Goal: Information Seeking & Learning: Learn about a topic

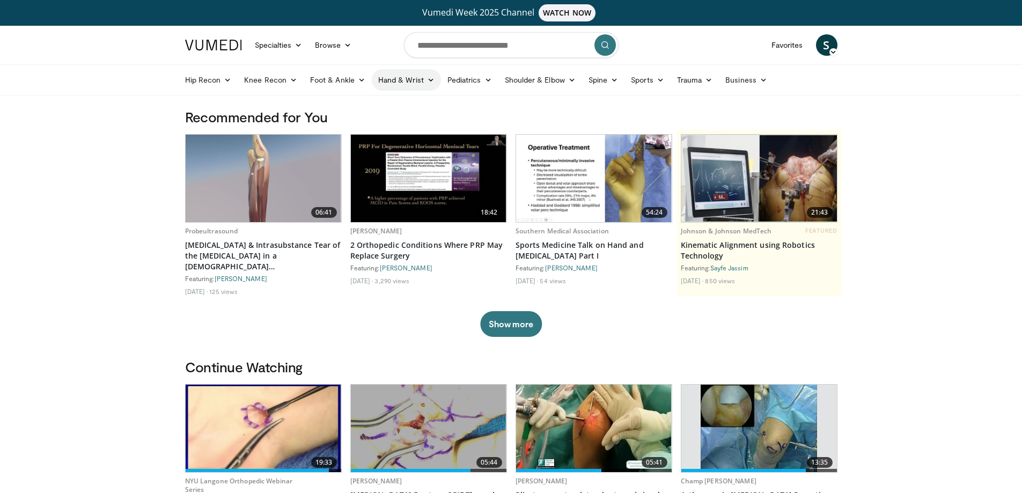
click at [403, 78] on link "Hand & Wrist" at bounding box center [406, 79] width 69 height 21
click at [389, 123] on link "Wrist" at bounding box center [436, 122] width 128 height 17
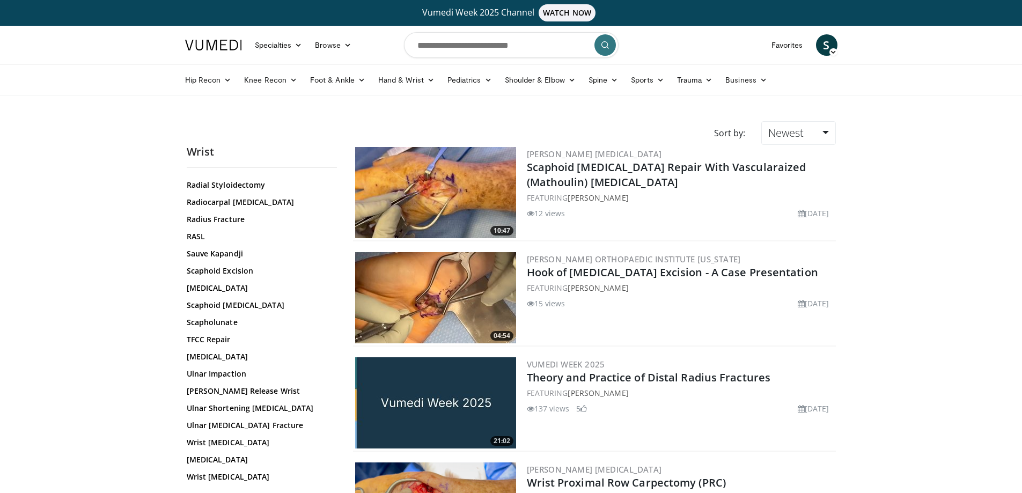
scroll to position [590, 0]
click at [229, 317] on link "Scapholunate" at bounding box center [259, 322] width 145 height 11
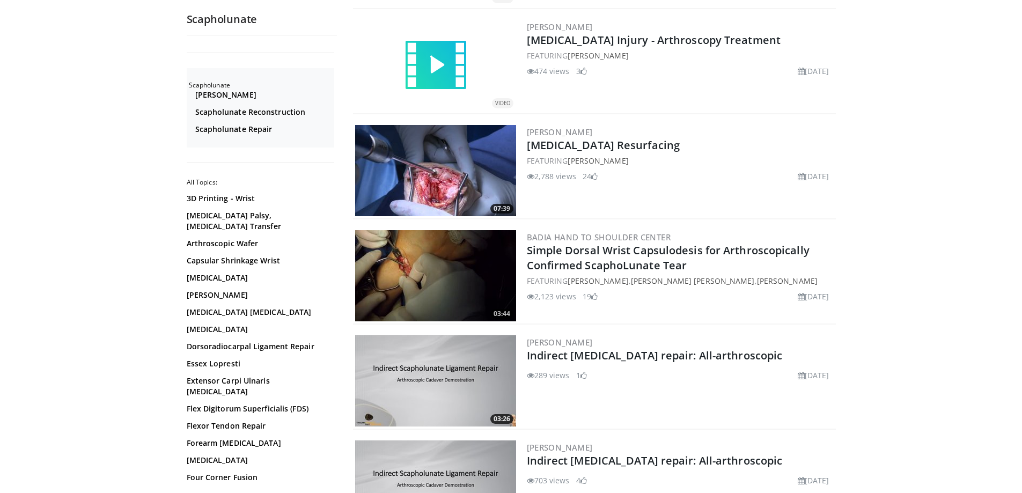
scroll to position [2146, 0]
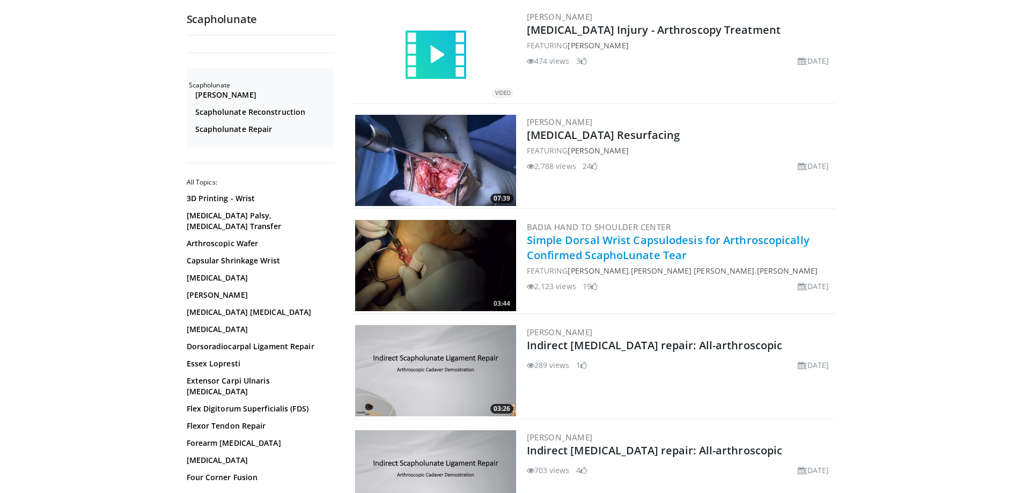
click at [644, 233] on link "Simple Dorsal Wrist Capsulodesis for Arthroscopically Confirmed ScaphoLunate Te…" at bounding box center [668, 248] width 283 height 30
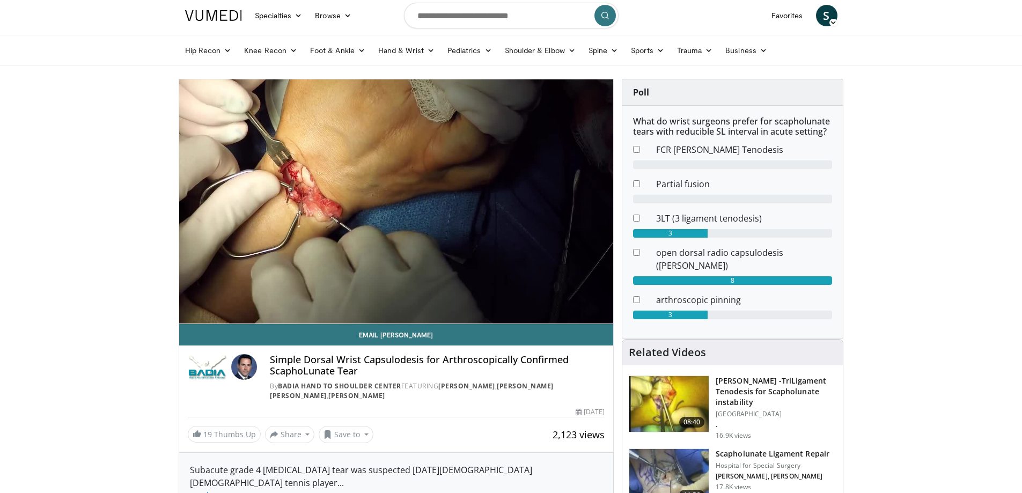
scroll to position [54, 0]
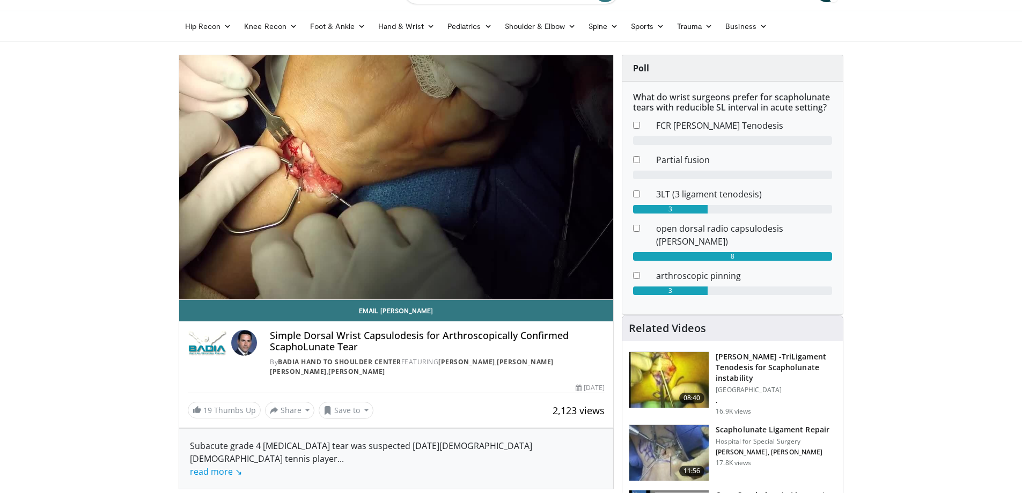
click at [670, 428] on img at bounding box center [668, 453] width 79 height 56
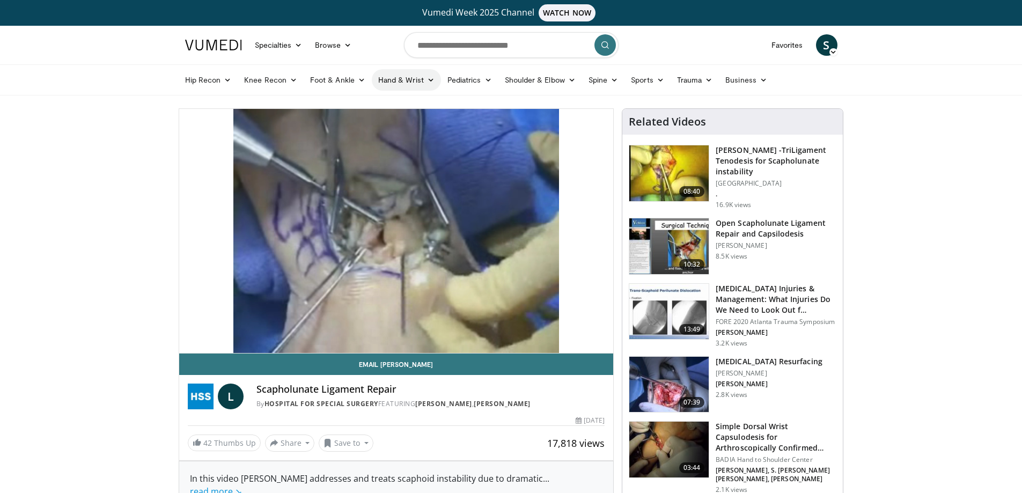
click at [404, 85] on link "Hand & Wrist" at bounding box center [406, 79] width 69 height 21
click at [394, 125] on link "Wrist" at bounding box center [436, 122] width 128 height 17
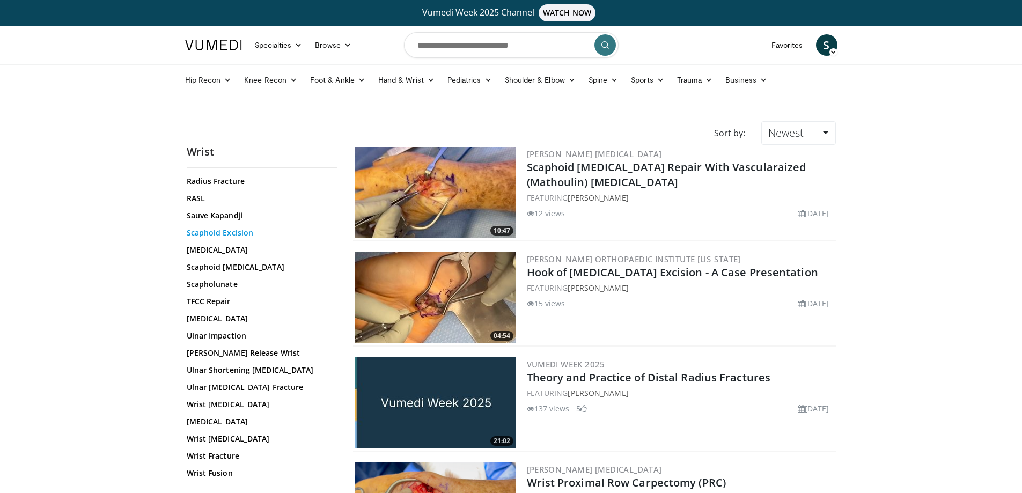
scroll to position [630, 0]
click at [219, 293] on link "TFCC Repair" at bounding box center [259, 298] width 145 height 11
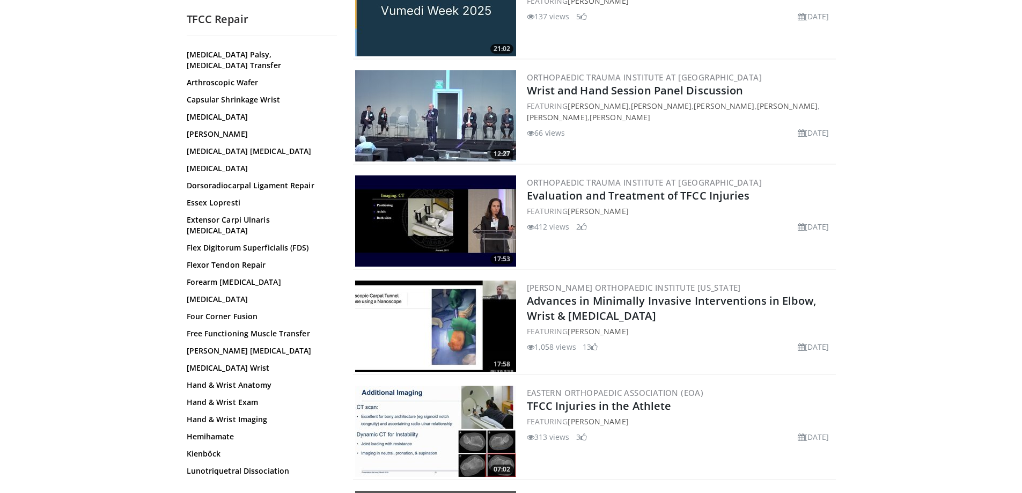
scroll to position [161, 0]
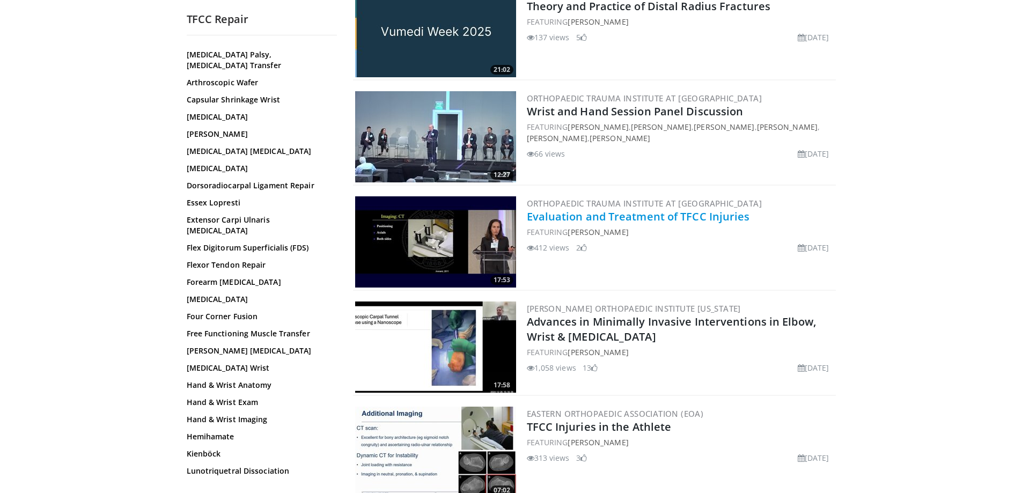
click at [647, 215] on link "Evaluation and Treatment of TFCC Injuries" at bounding box center [638, 216] width 223 height 14
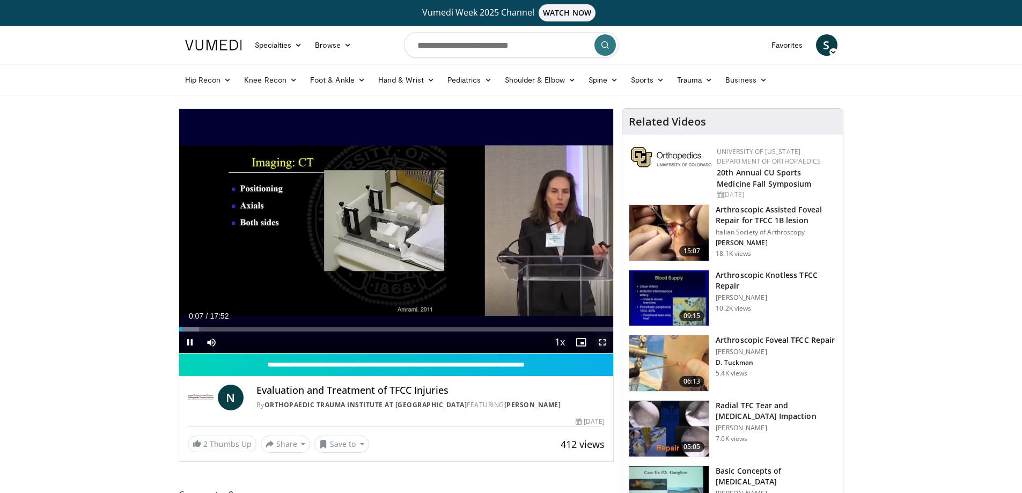
click at [604, 342] on span "Video Player" at bounding box center [602, 342] width 21 height 21
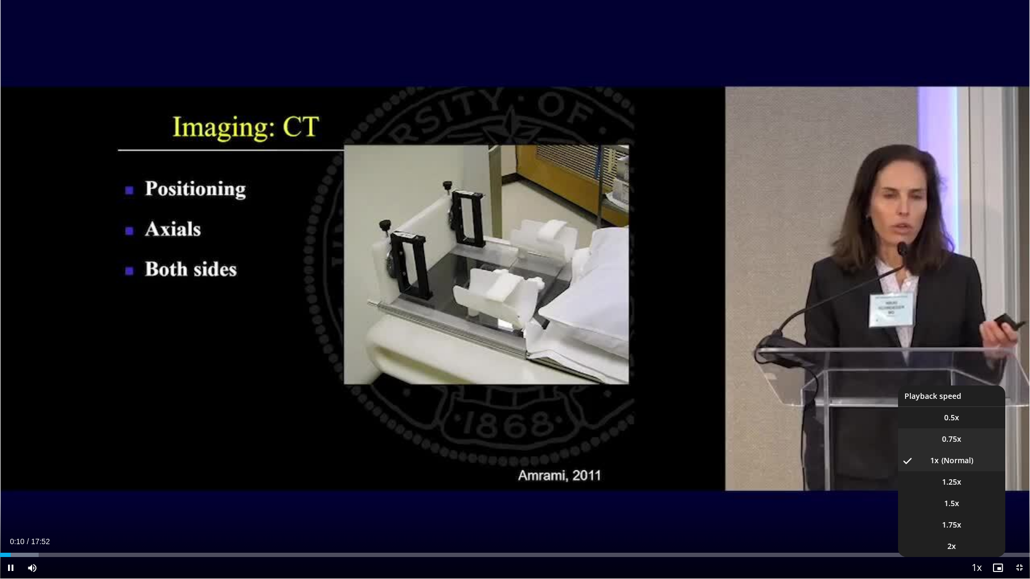
click at [953, 439] on span "0.75x" at bounding box center [951, 439] width 19 height 11
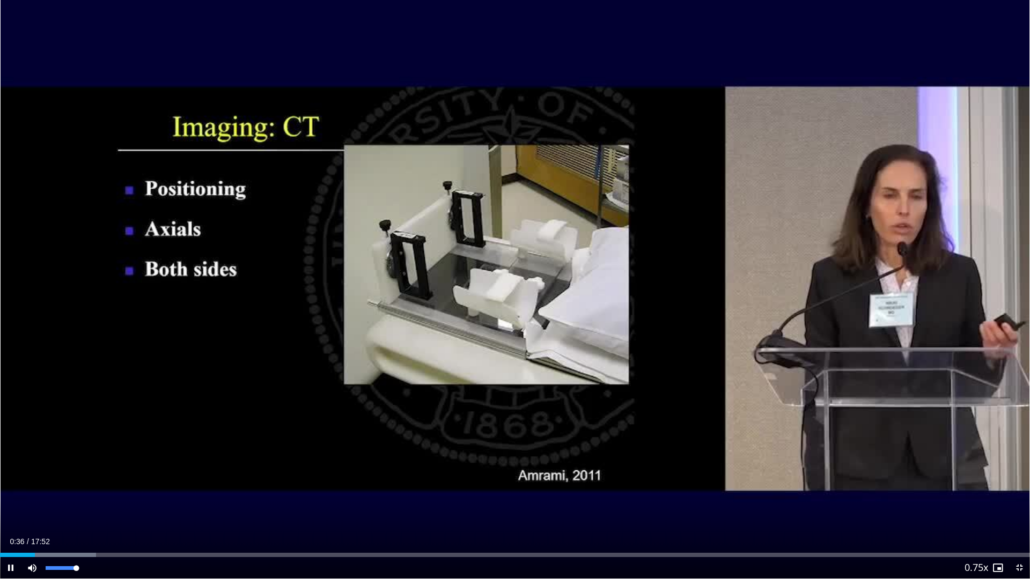
click at [80, 493] on div "Mute 100%" at bounding box center [58, 567] width 75 height 21
click at [146, 493] on div "Loaded : 23.26% 03:09 02:32" at bounding box center [515, 552] width 1030 height 10
click at [127, 493] on div "Progress Bar" at bounding box center [127, 555] width 1 height 4
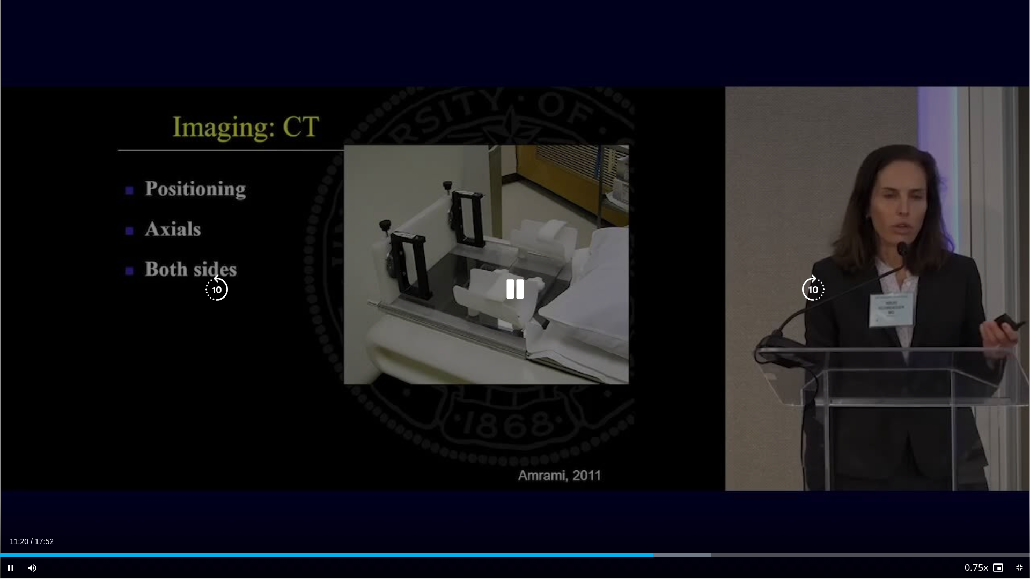
click at [470, 391] on div "10 seconds Tap to unmute" at bounding box center [515, 289] width 1030 height 579
click at [594, 302] on div "10 seconds Tap to unmute" at bounding box center [515, 289] width 1030 height 579
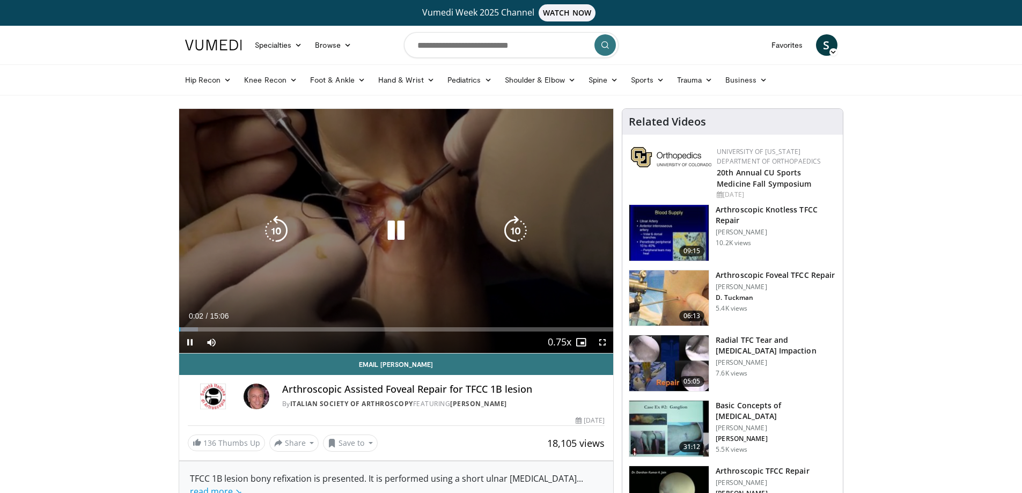
click at [509, 254] on div "10 seconds Tap to unmute" at bounding box center [396, 231] width 435 height 244
click at [397, 232] on icon "Video Player" at bounding box center [396, 231] width 30 height 30
click at [392, 232] on icon "Video Player" at bounding box center [396, 231] width 30 height 30
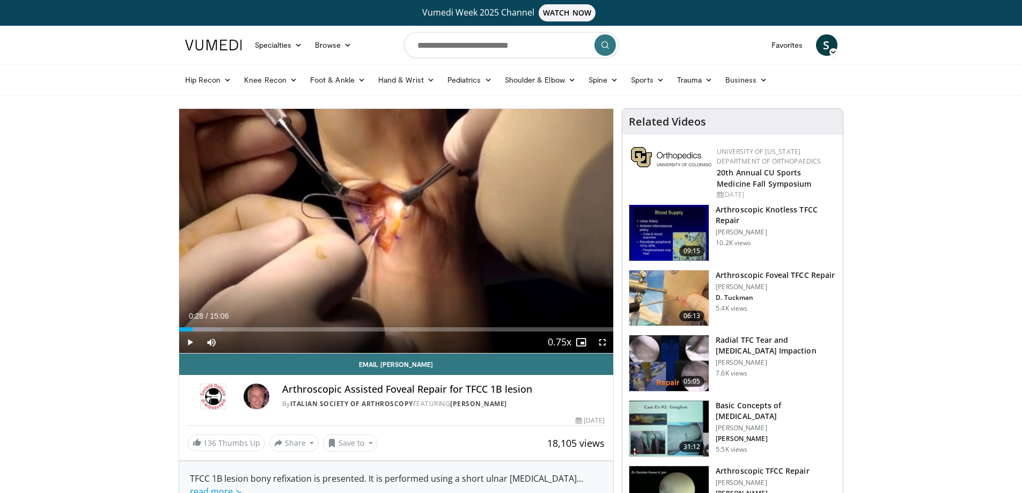
click at [179, 84] on div "Hip Recon Hip [MEDICAL_DATA] Revision Hip [MEDICAL_DATA] Hip Preservation Knee …" at bounding box center [511, 80] width 665 height 30
